Goal: Information Seeking & Learning: Learn about a topic

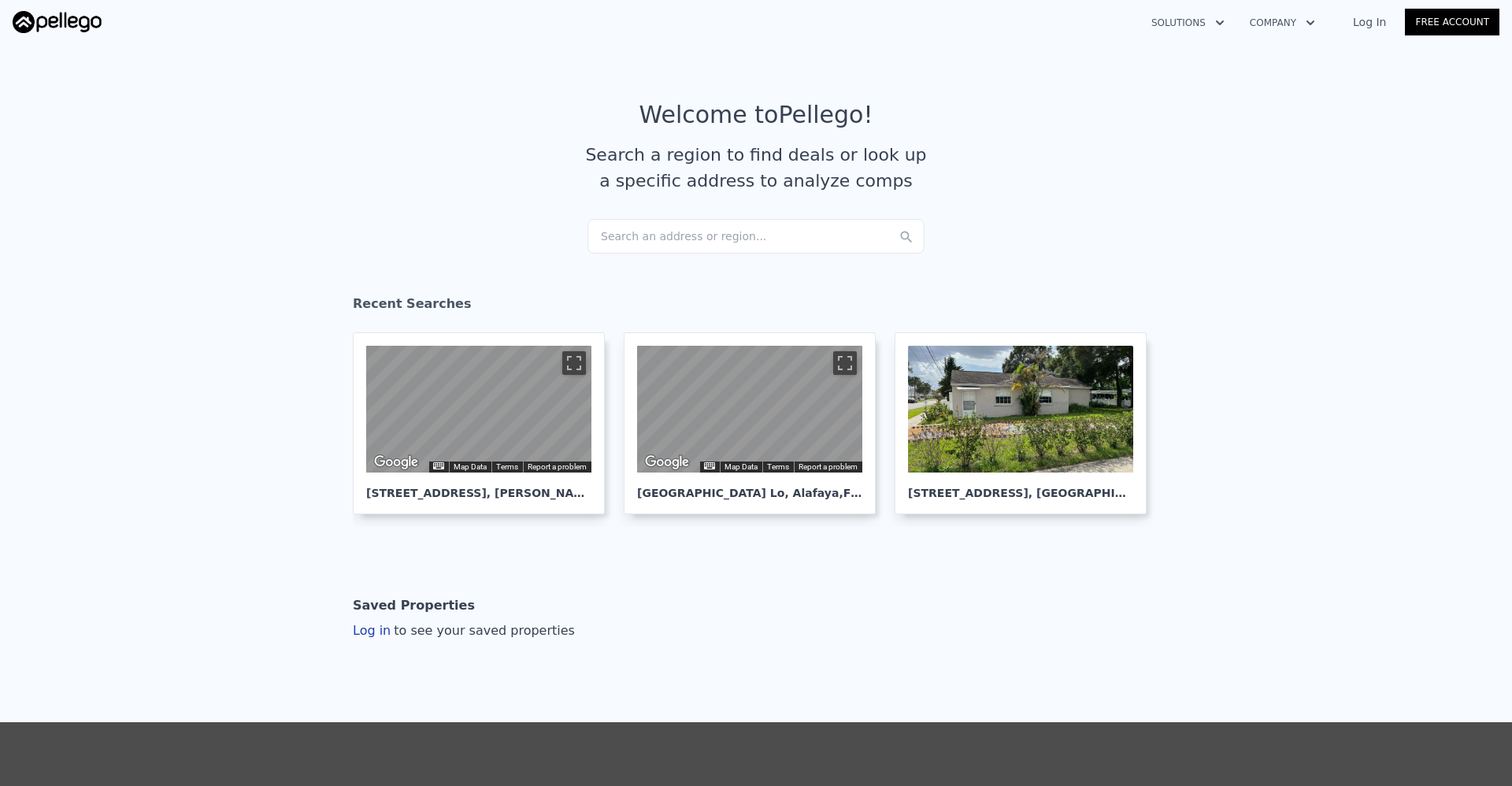
click at [731, 233] on div "Search an address or region..." at bounding box center [756, 235] width 337 height 35
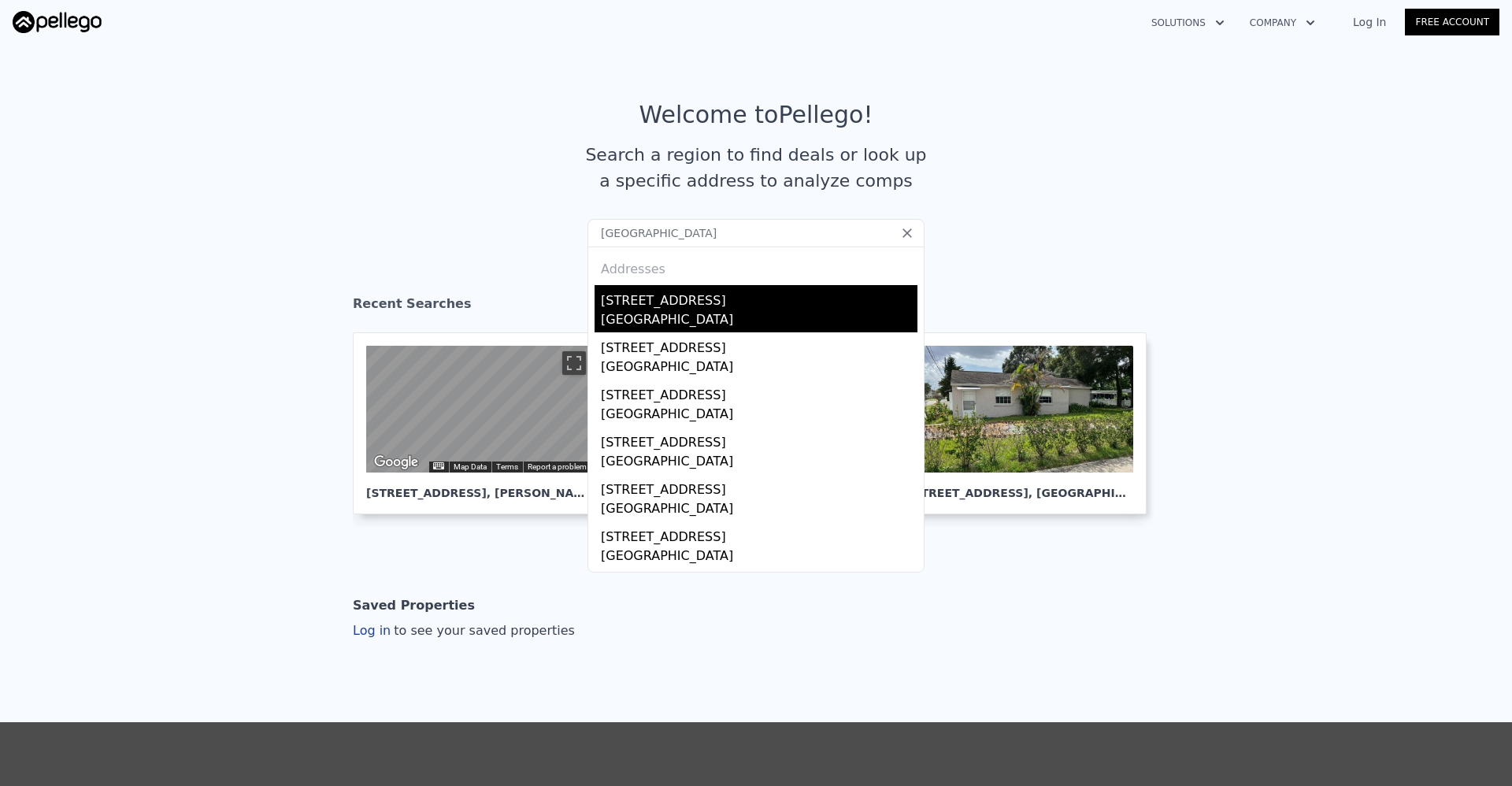
type input "[GEOGRAPHIC_DATA]"
click at [724, 305] on div "[STREET_ADDRESS]" at bounding box center [758, 297] width 316 height 25
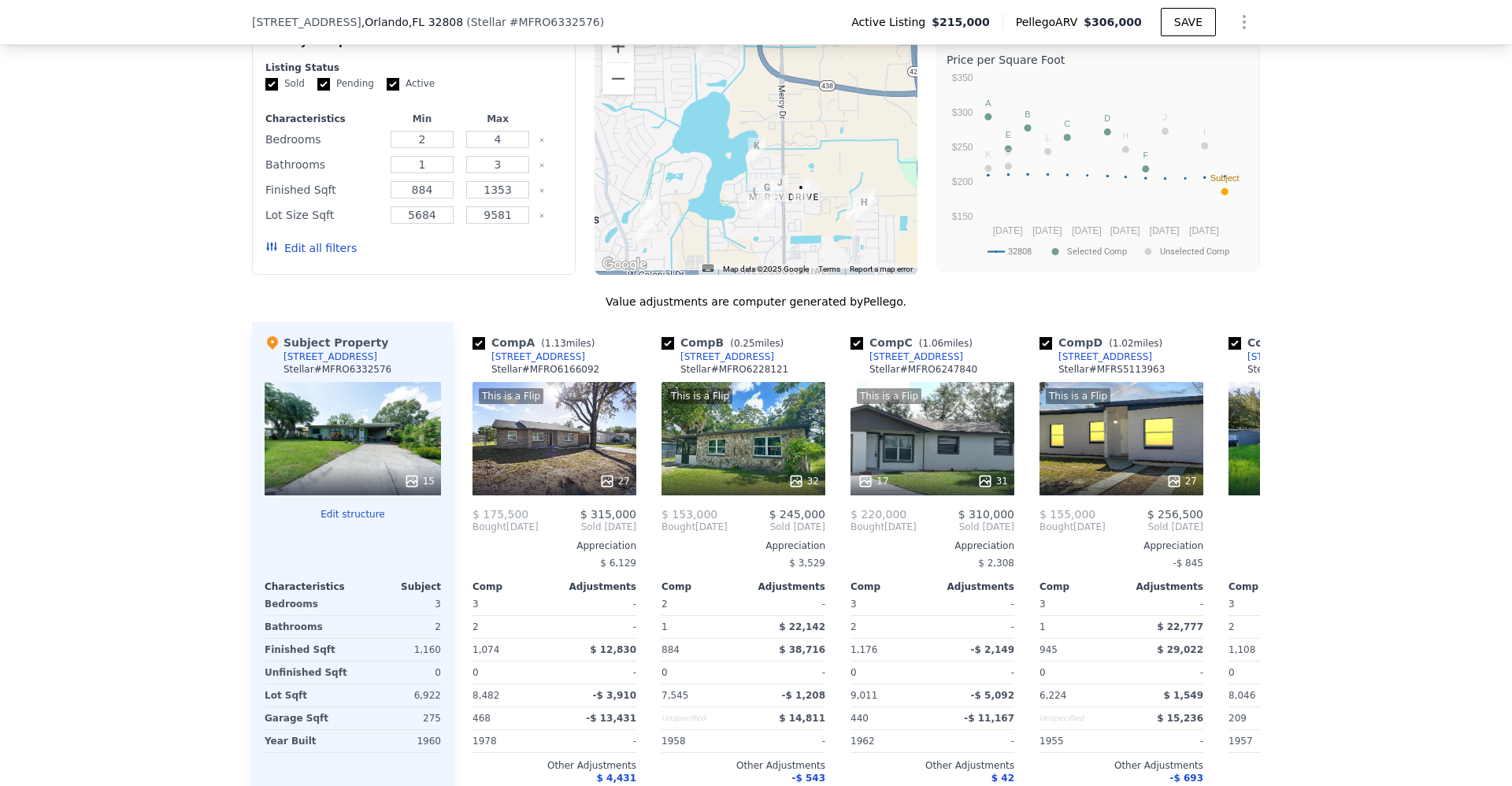
scroll to position [1665, 0]
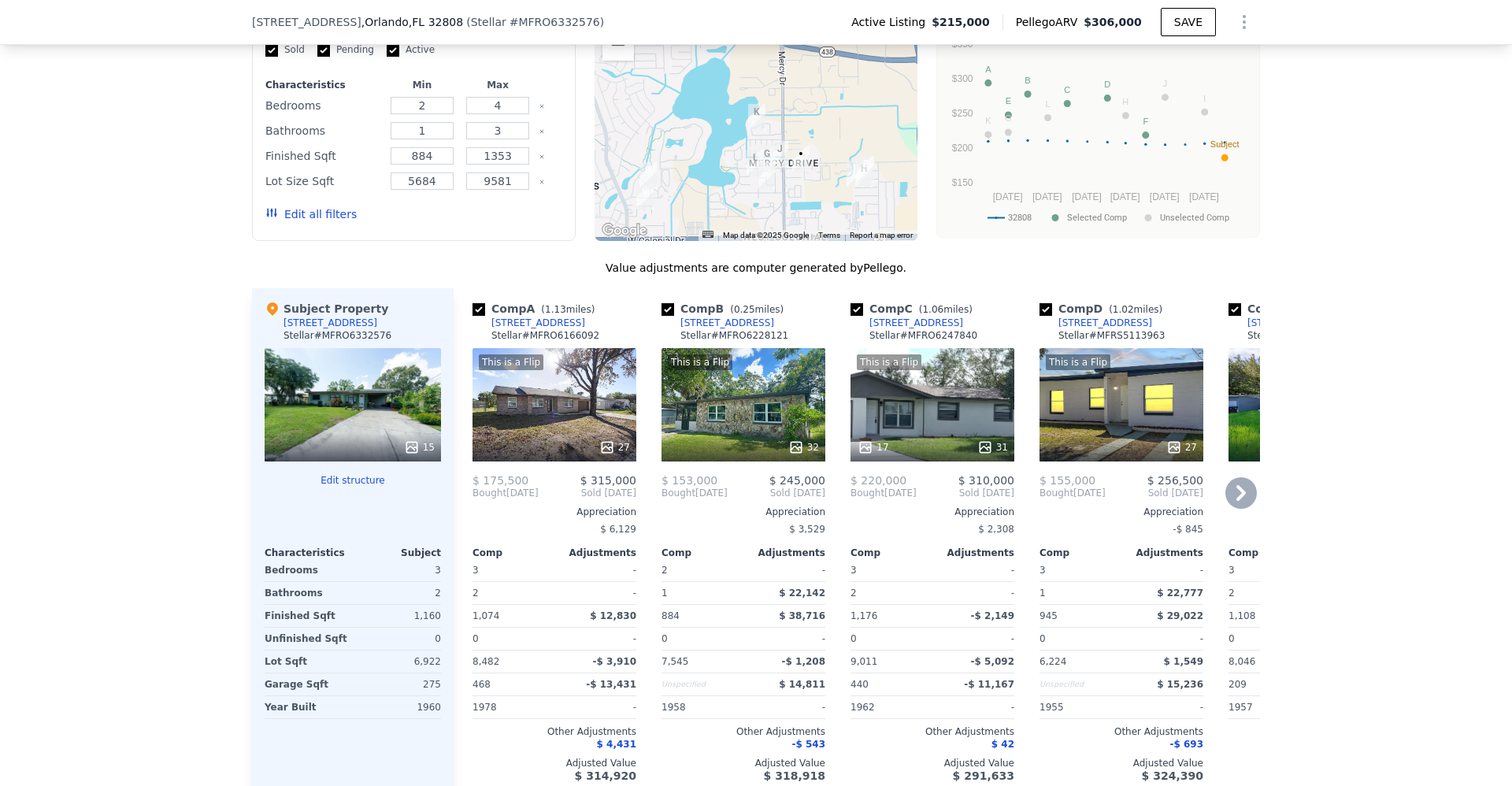
click at [1245, 441] on div "23" at bounding box center [1310, 405] width 164 height 114
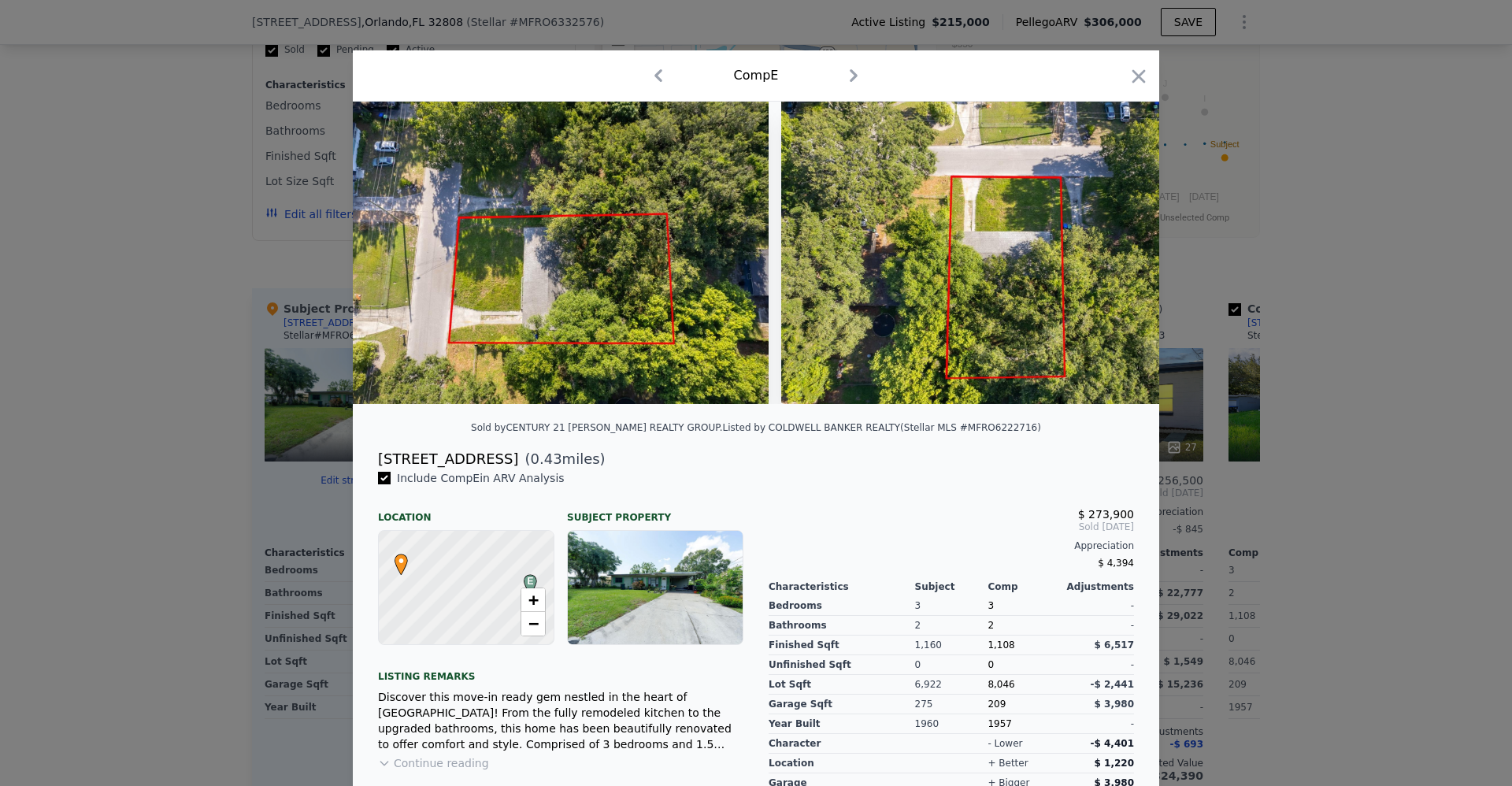
scroll to position [0, 5152]
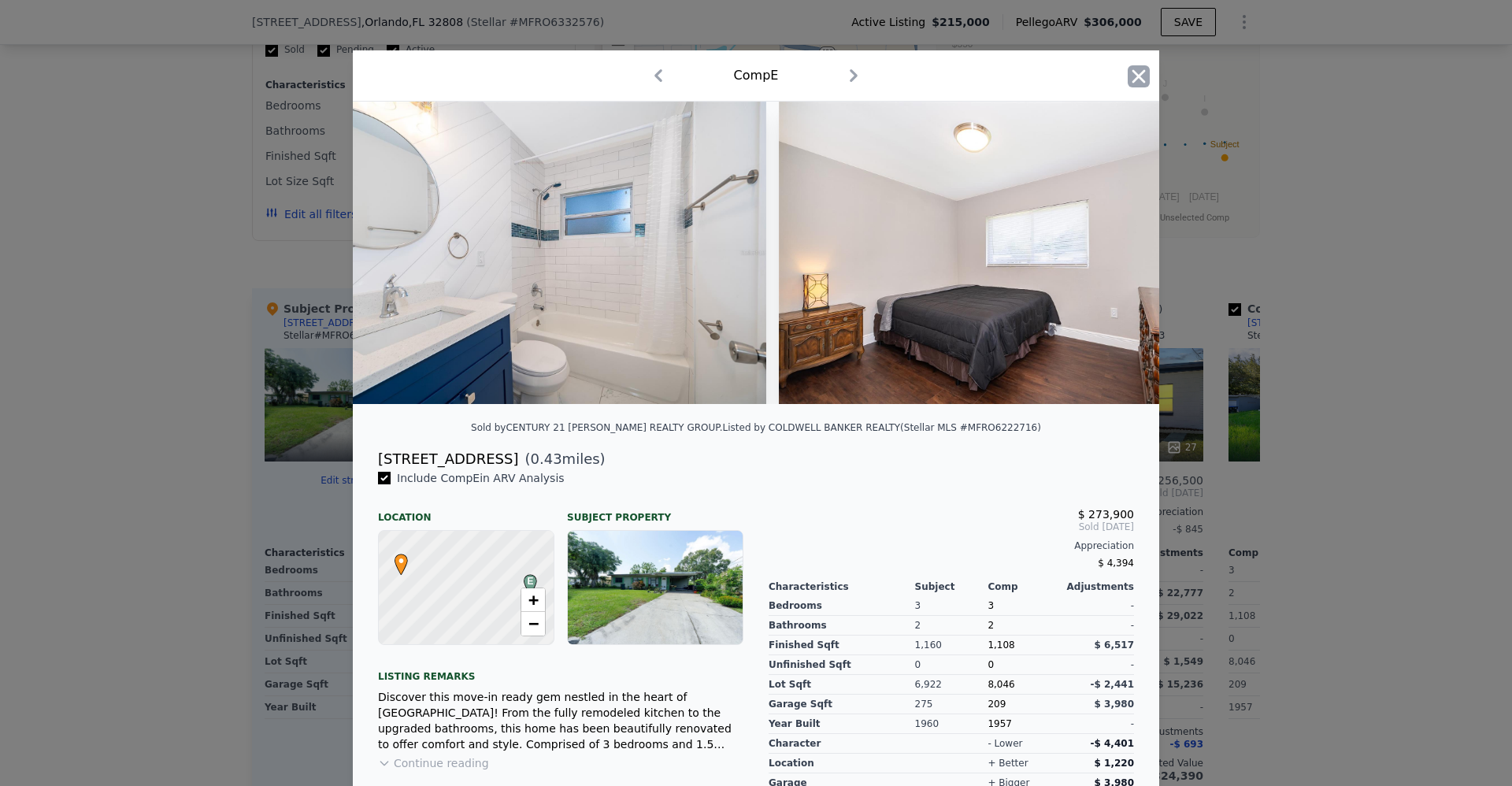
drag, startPoint x: 1089, startPoint y: 497, endPoint x: 1132, endPoint y: 80, distance: 419.2
click at [1132, 80] on icon "button" at bounding box center [1139, 77] width 22 height 22
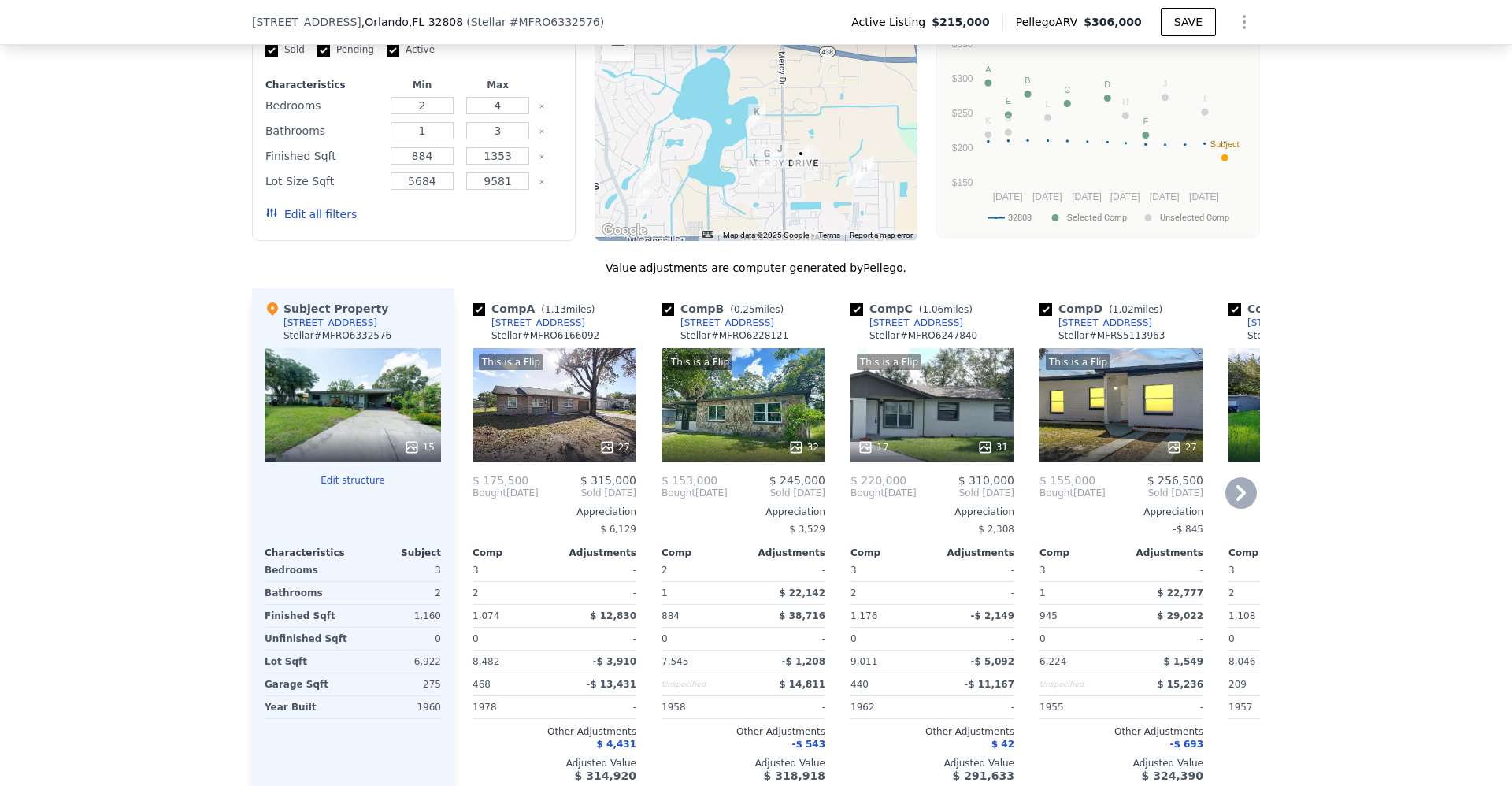
click at [1243, 502] on icon at bounding box center [1242, 493] width 32 height 32
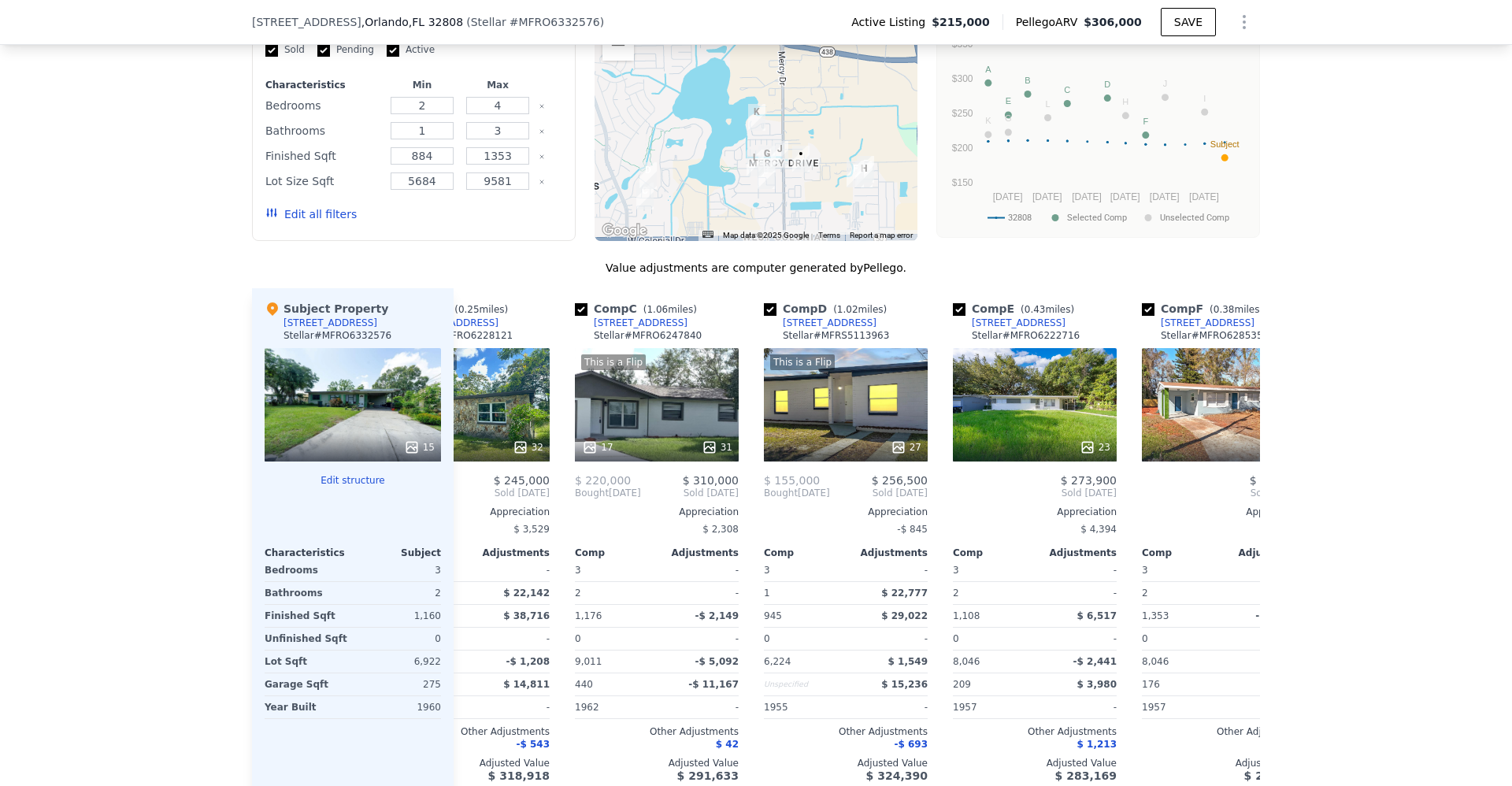
scroll to position [0, 378]
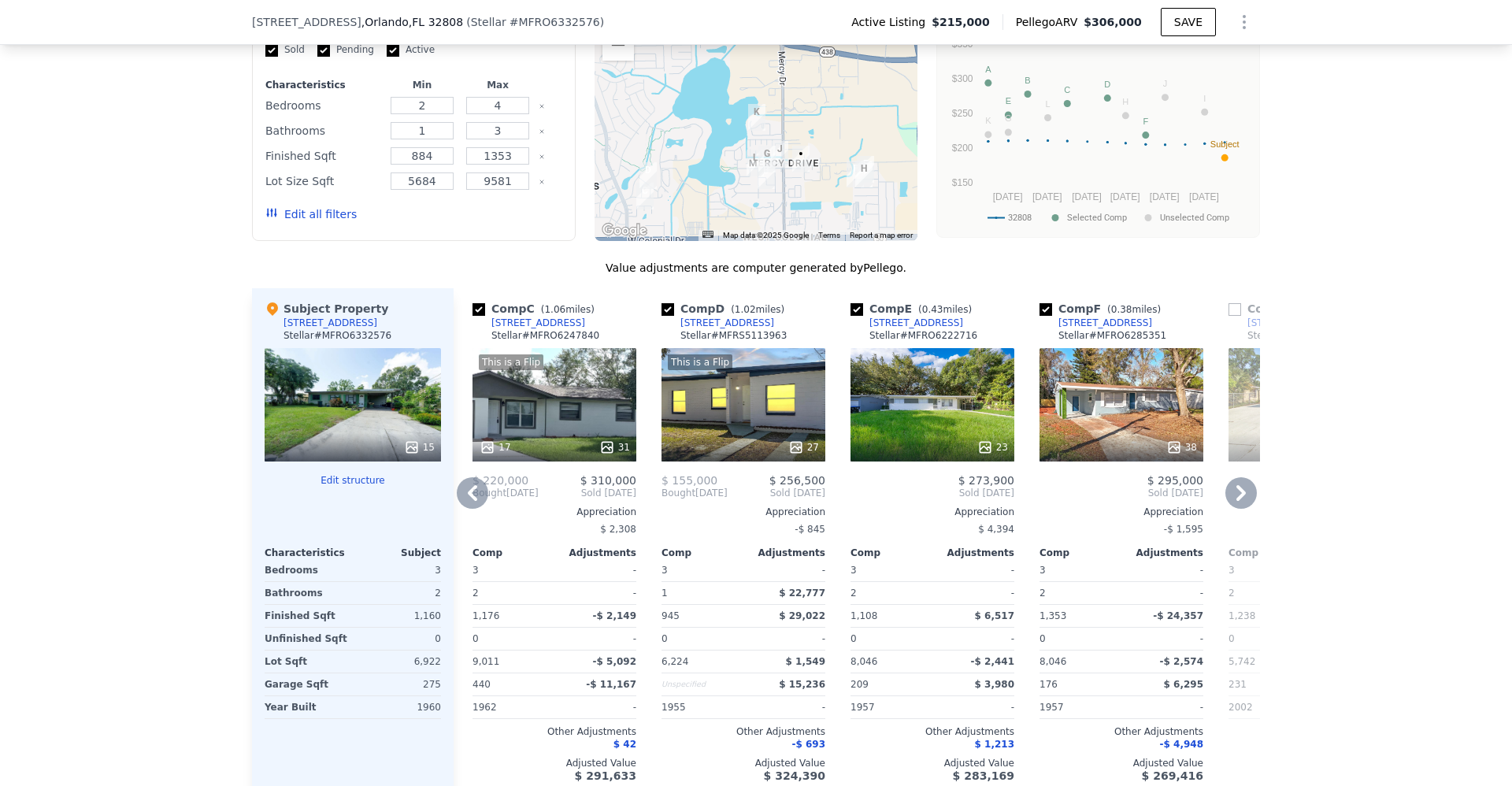
click at [1237, 501] on icon at bounding box center [1241, 493] width 9 height 16
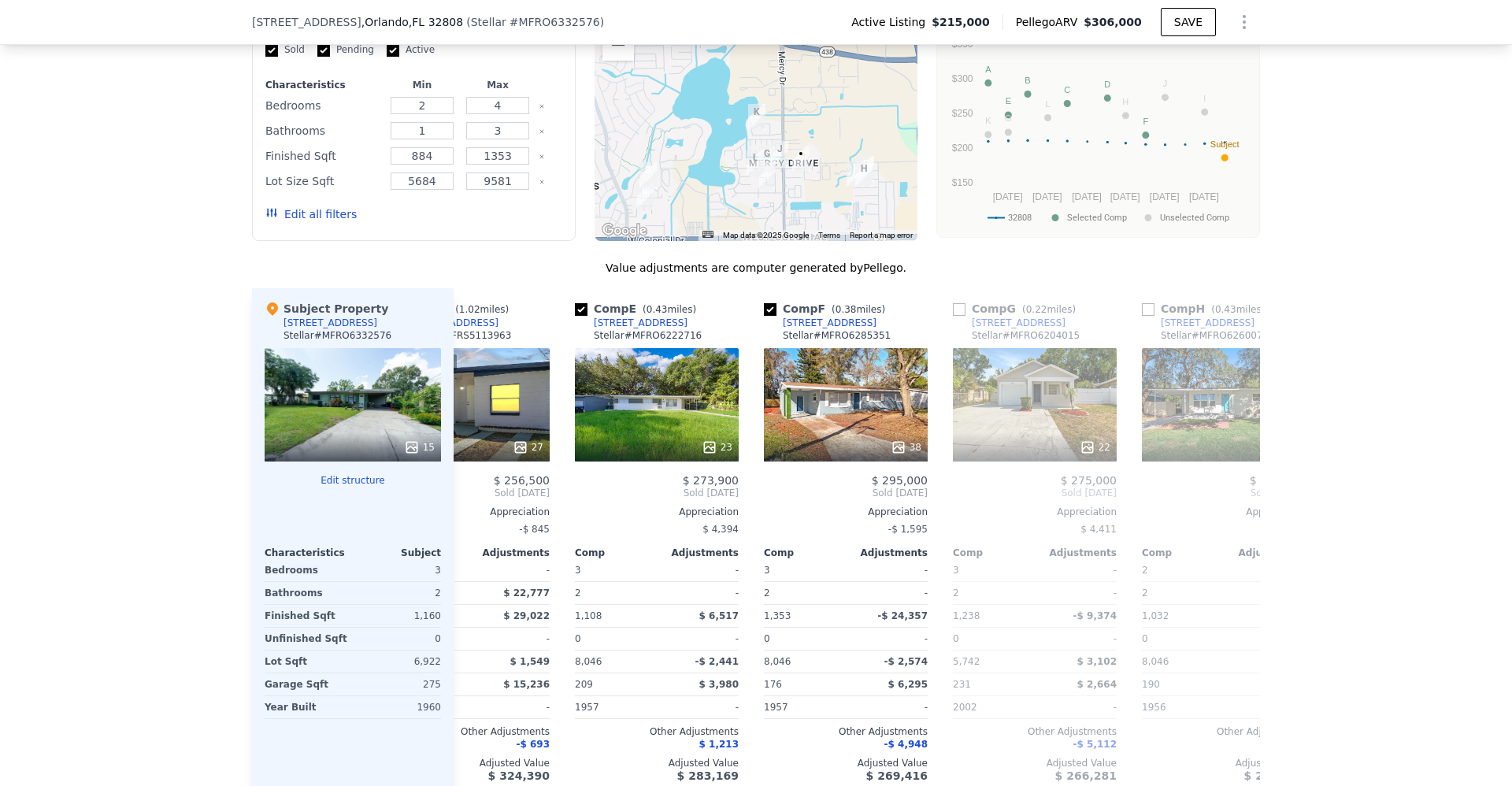
scroll to position [0, 756]
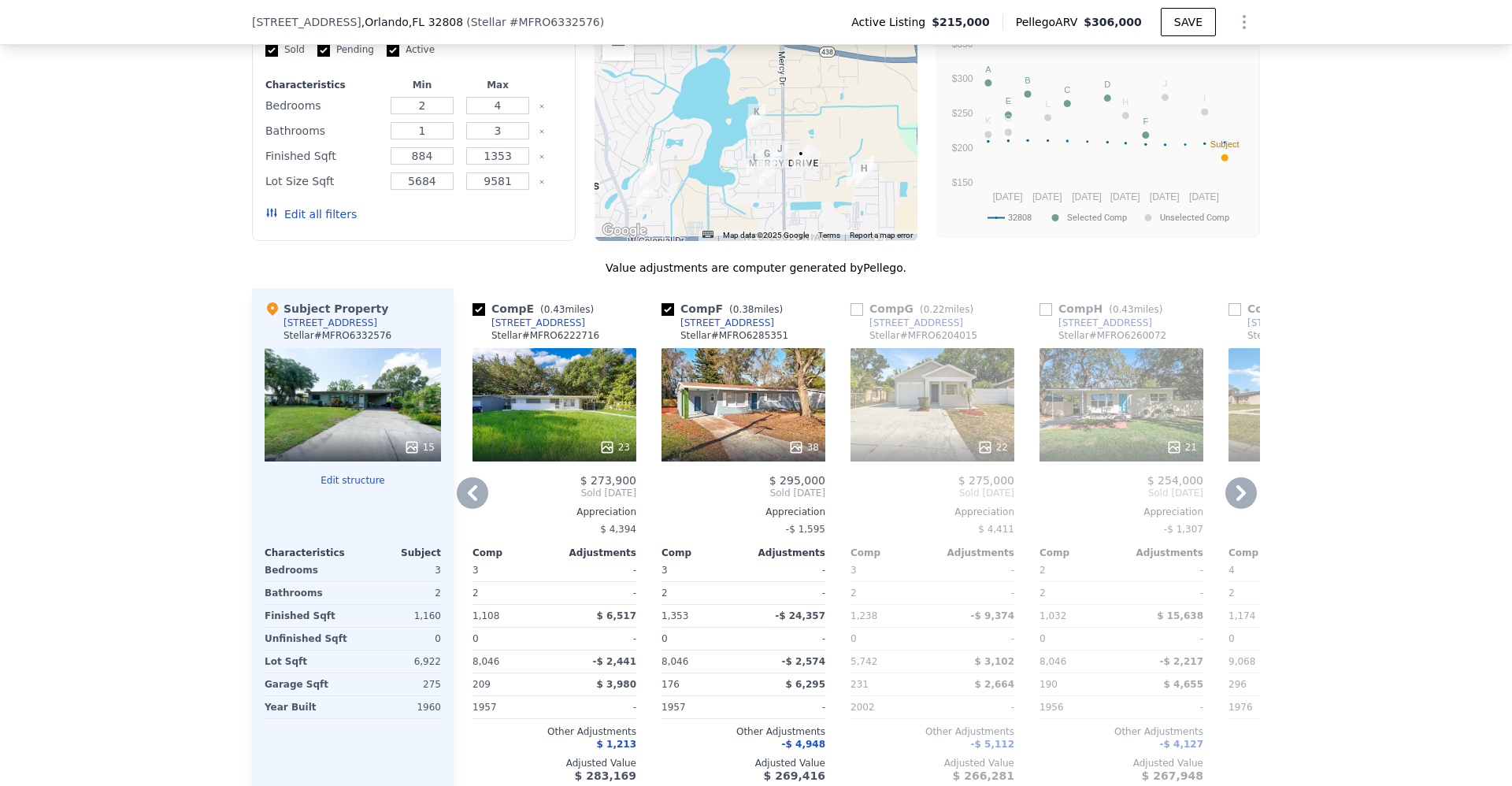
click at [1237, 501] on icon at bounding box center [1241, 493] width 9 height 16
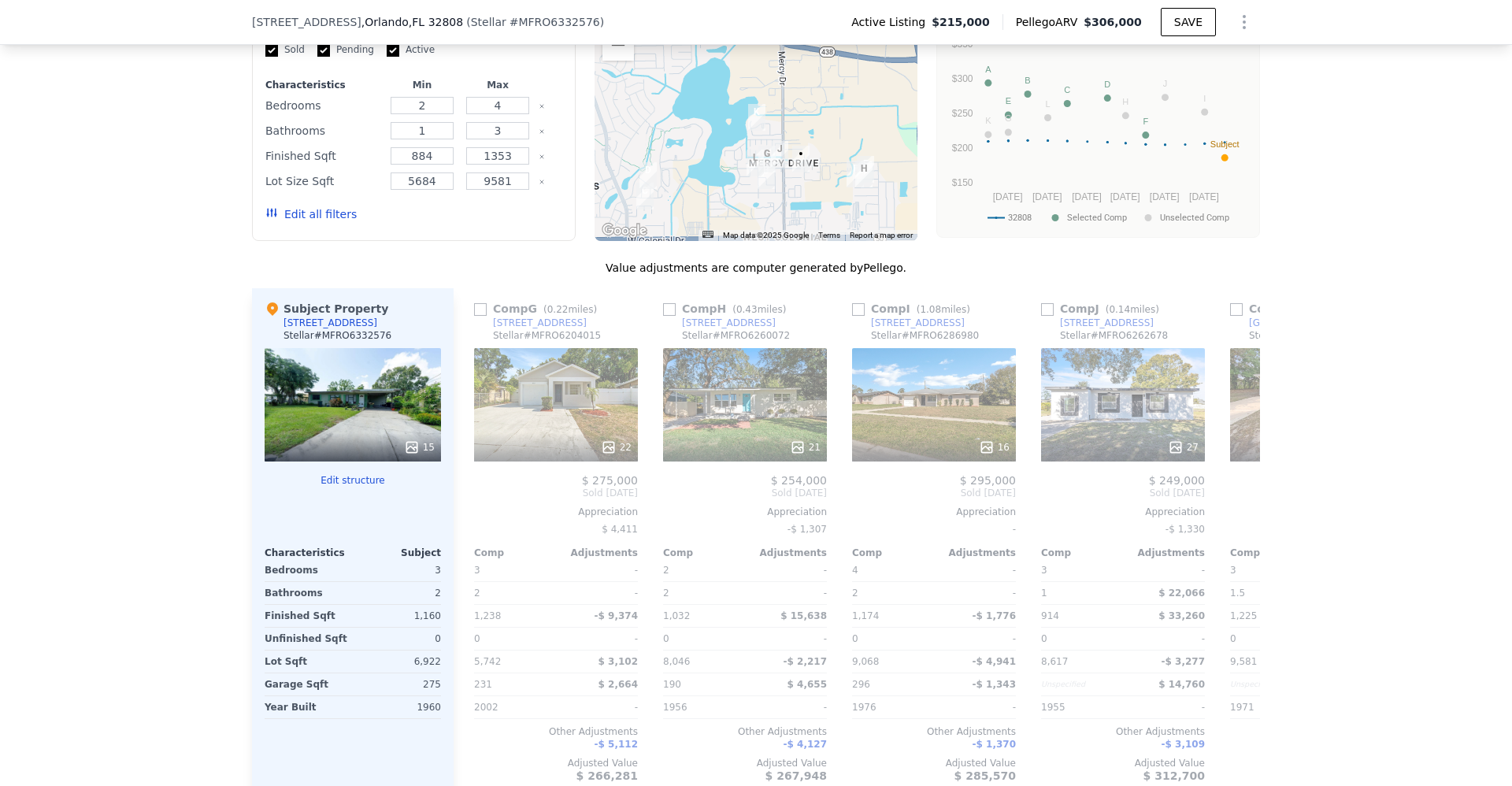
scroll to position [0, 1134]
